Goal: Task Accomplishment & Management: Use online tool/utility

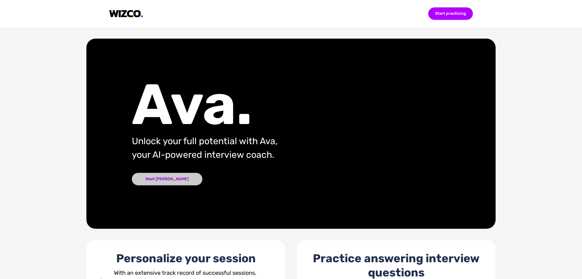
click at [150, 176] on div "Meet [PERSON_NAME]" at bounding box center [167, 179] width 70 height 12
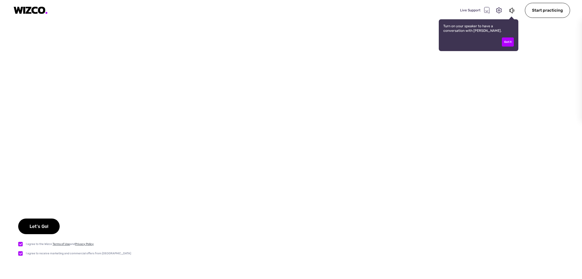
checkbox input "true"
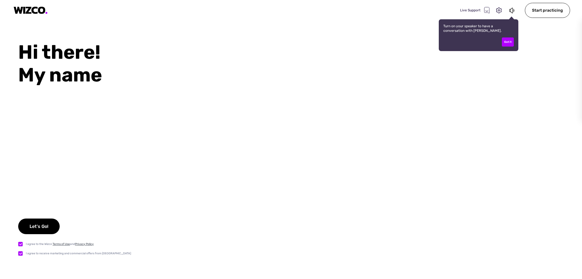
click at [507, 39] on div "Got it" at bounding box center [508, 41] width 12 height 9
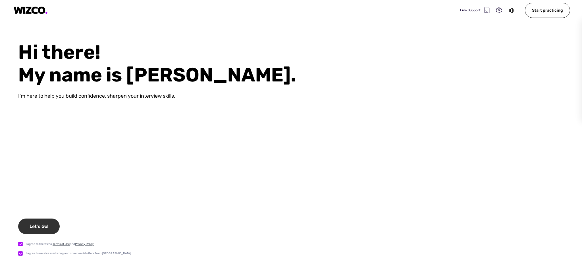
click at [42, 225] on div "Let's Go!" at bounding box center [38, 227] width 41 height 16
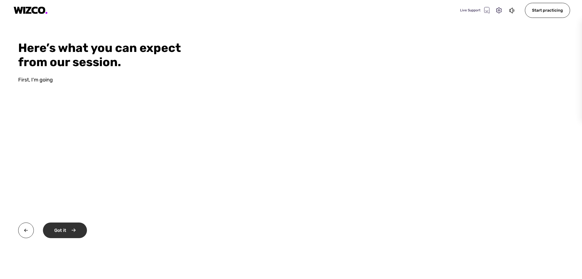
click at [66, 234] on div "Got it" at bounding box center [65, 231] width 44 height 16
click at [58, 229] on div "Okay" at bounding box center [64, 231] width 43 height 16
click at [74, 231] on div "Start practicing" at bounding box center [72, 231] width 58 height 16
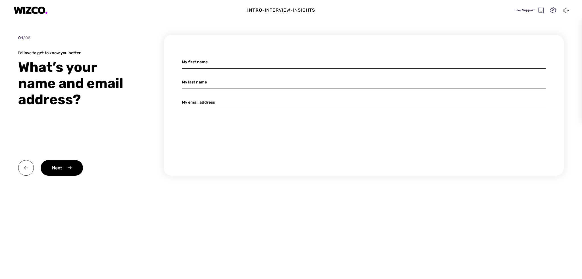
click at [202, 60] on input at bounding box center [364, 61] width 364 height 13
type input "red"
type input "scally"
type input "redscally@hotmail.com"
click at [64, 167] on div "Next" at bounding box center [62, 168] width 42 height 16
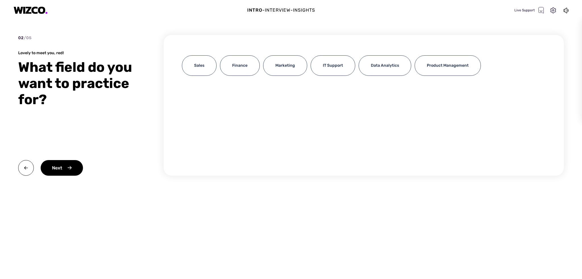
click at [290, 91] on div "Sales Finance Marketing IT Support Data Analytics Product Management" at bounding box center [364, 105] width 400 height 141
click at [200, 66] on div "Sales" at bounding box center [199, 65] width 35 height 20
click at [66, 166] on div "Next" at bounding box center [62, 168] width 42 height 16
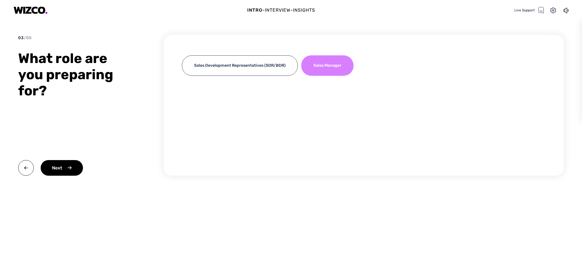
click at [319, 67] on div "Sales Manager" at bounding box center [327, 65] width 52 height 20
click at [77, 167] on div "Next" at bounding box center [62, 168] width 42 height 16
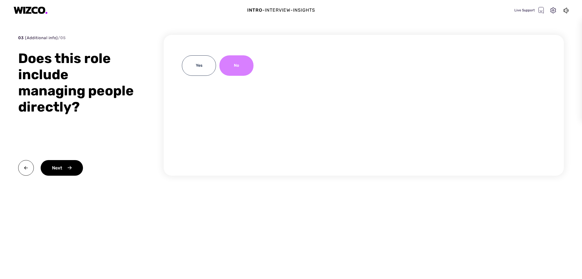
click at [240, 74] on div "No" at bounding box center [236, 65] width 34 height 20
click at [73, 170] on div "Next" at bounding box center [62, 168] width 42 height 16
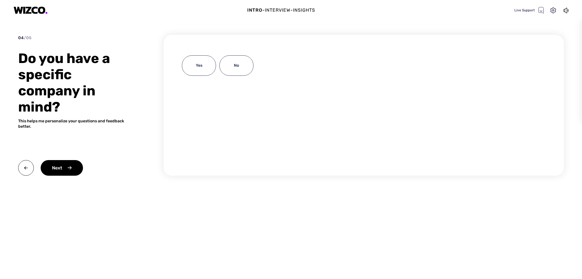
click at [225, 53] on div "Yes No" at bounding box center [364, 105] width 400 height 141
click at [229, 57] on div "No" at bounding box center [236, 65] width 34 height 20
click at [67, 166] on div "Next" at bounding box center [62, 168] width 42 height 16
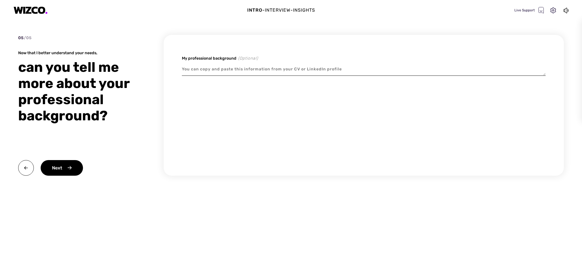
click at [195, 69] on textarea at bounding box center [364, 69] width 364 height 13
type textarea "x"
type textarea "1"
type textarea "x"
type textarea "15"
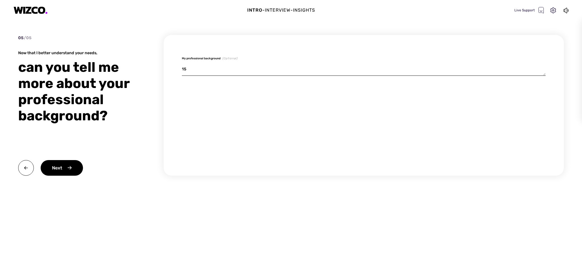
type textarea "x"
type textarea "15"
type textarea "x"
type textarea "15 y"
type textarea "x"
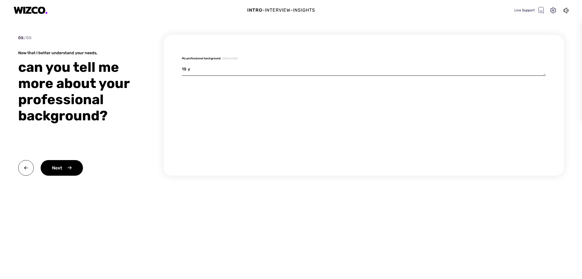
type textarea "15 ye"
type textarea "x"
type textarea "15 yea"
type textarea "x"
type textarea "15 year"
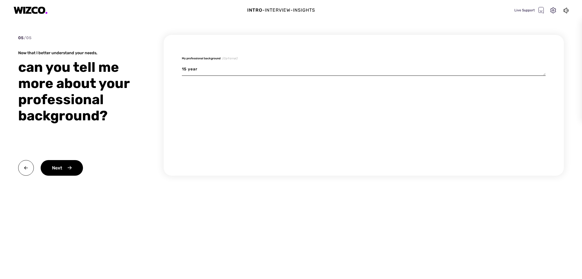
type textarea "x"
type textarea "15 years"
type textarea "x"
type textarea "15 years"
type textarea "x"
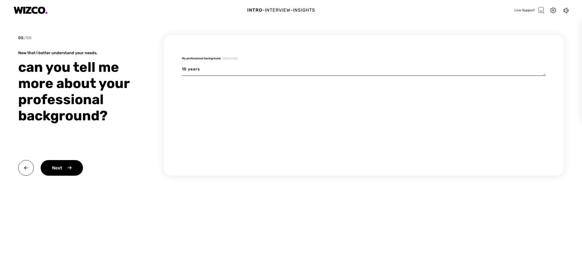
type textarea "15 years i"
type textarea "x"
type textarea "15 years in"
type textarea "x"
type textarea "15 years in"
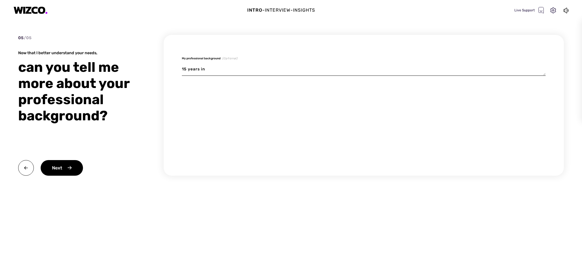
type textarea "x"
type textarea "15 years in s"
type textarea "x"
type textarea "15 years in sa"
type textarea "x"
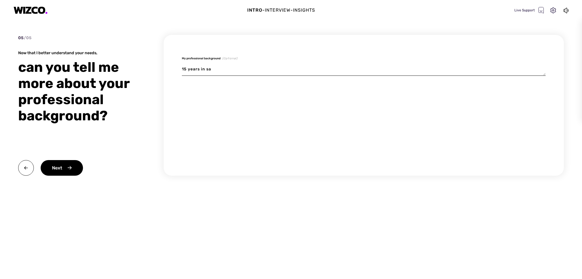
type textarea "15 years in sal"
type textarea "x"
type textarea "15 years in sale"
type textarea "x"
type textarea "15 years in sales"
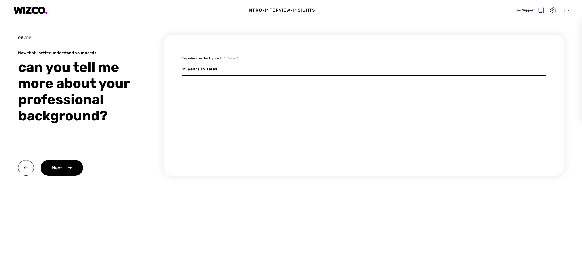
type textarea "x"
type textarea "15 years in sales"
type textarea "x"
type textarea "15 years in sales i"
type textarea "x"
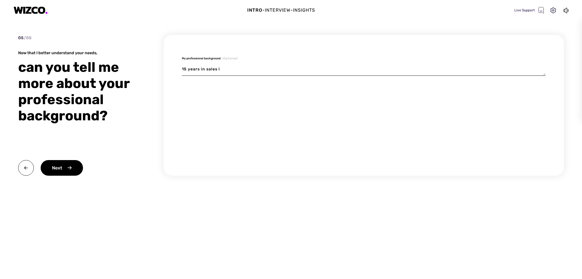
type textarea "15 years in sales in"
type textarea "x"
type textarea "15 years in sales in"
type textarea "x"
type textarea "15 years in sales in c"
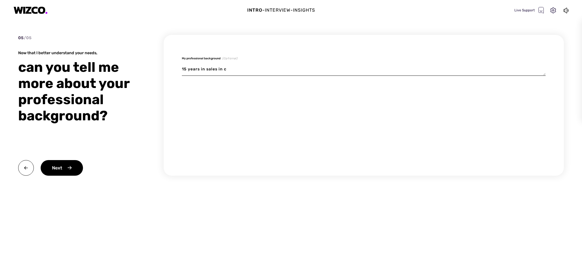
type textarea "x"
type textarea "15 years in sales in co"
type textarea "x"
type textarea "15 years in sales in con"
type textarea "x"
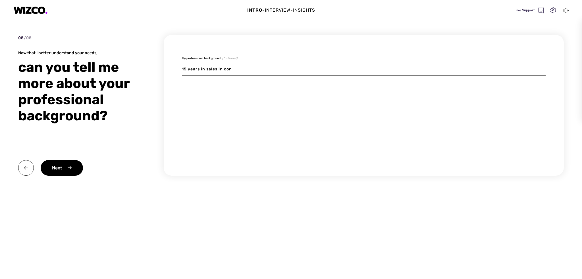
type textarea "15 years in sales in cons"
type textarea "x"
type textarea "15 years in sales in consu"
type textarea "x"
type textarea "15 years in sales in consul"
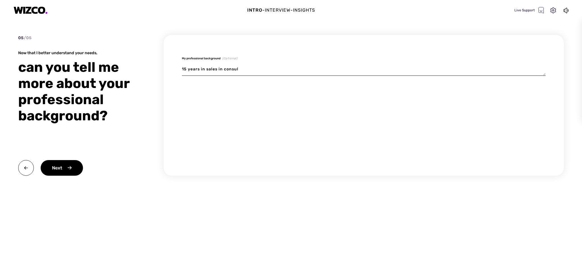
type textarea "x"
type textarea "15 years in sales in consult"
type textarea "x"
type textarea "15 years in sales in consulti"
type textarea "x"
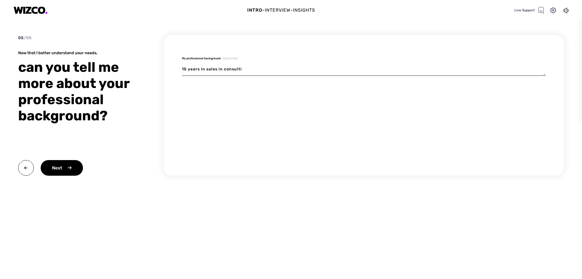
type textarea "15 years in sales in consultin"
type textarea "x"
type textarea "15 years in sales in consulting"
type textarea "x"
click at [63, 173] on div "Next" at bounding box center [62, 168] width 42 height 16
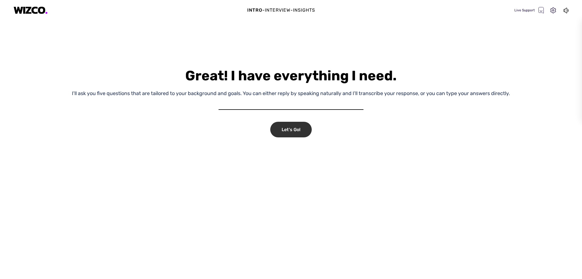
click at [287, 127] on div "Let's Go!" at bounding box center [290, 130] width 41 height 16
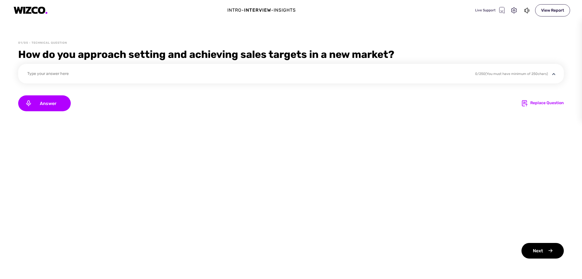
click at [8, 4] on div "Intro - Interview - Insights Live Support View Report" at bounding box center [291, 10] width 582 height 20
click at [35, 12] on img at bounding box center [31, 11] width 34 height 8
